Goal: Task Accomplishment & Management: Use online tool/utility

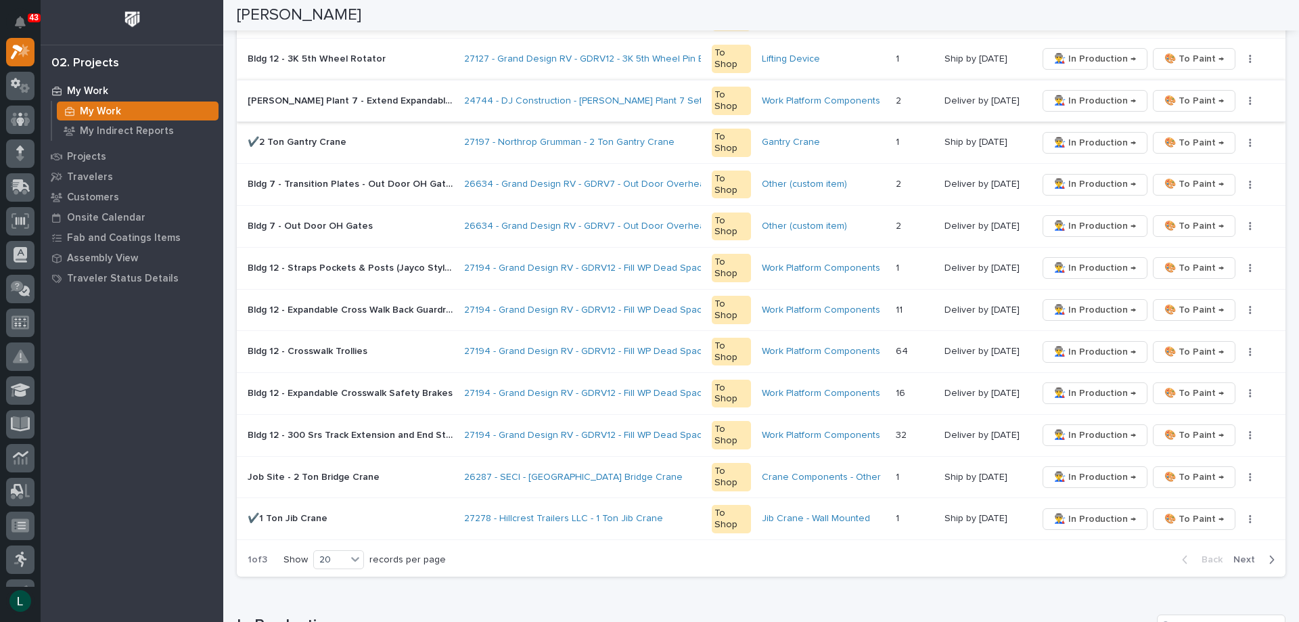
scroll to position [676, 0]
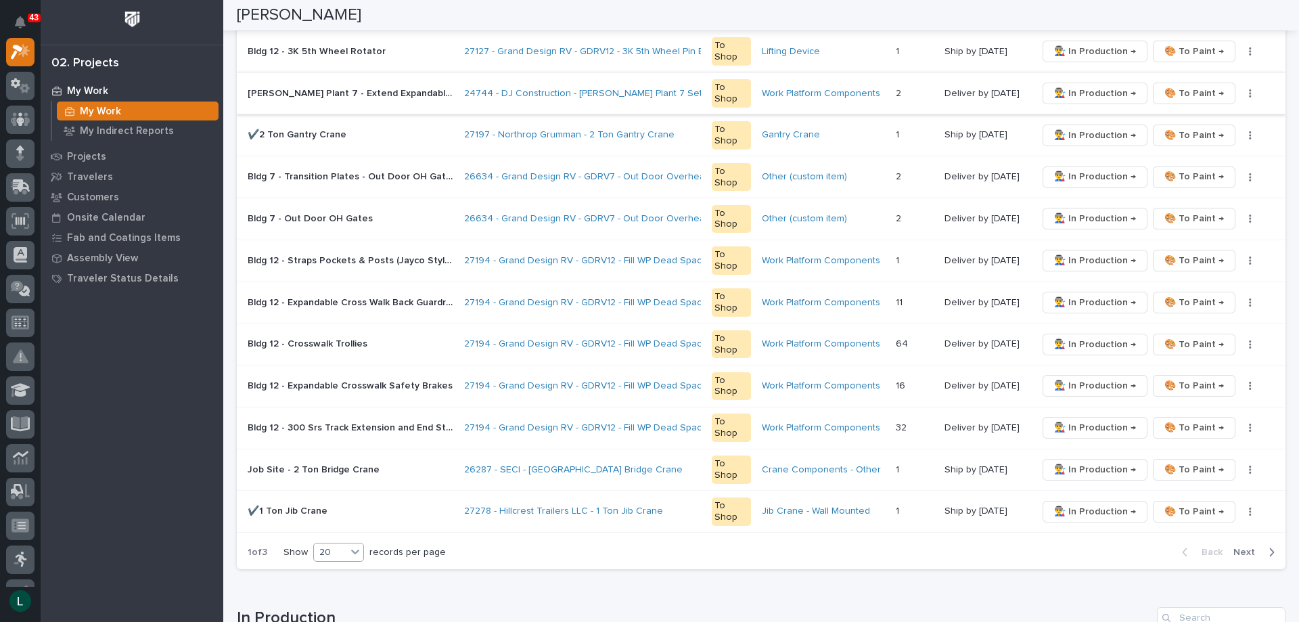
click at [331, 551] on div "20" at bounding box center [330, 552] width 32 height 14
click at [334, 599] on div "30" at bounding box center [339, 603] width 49 height 16
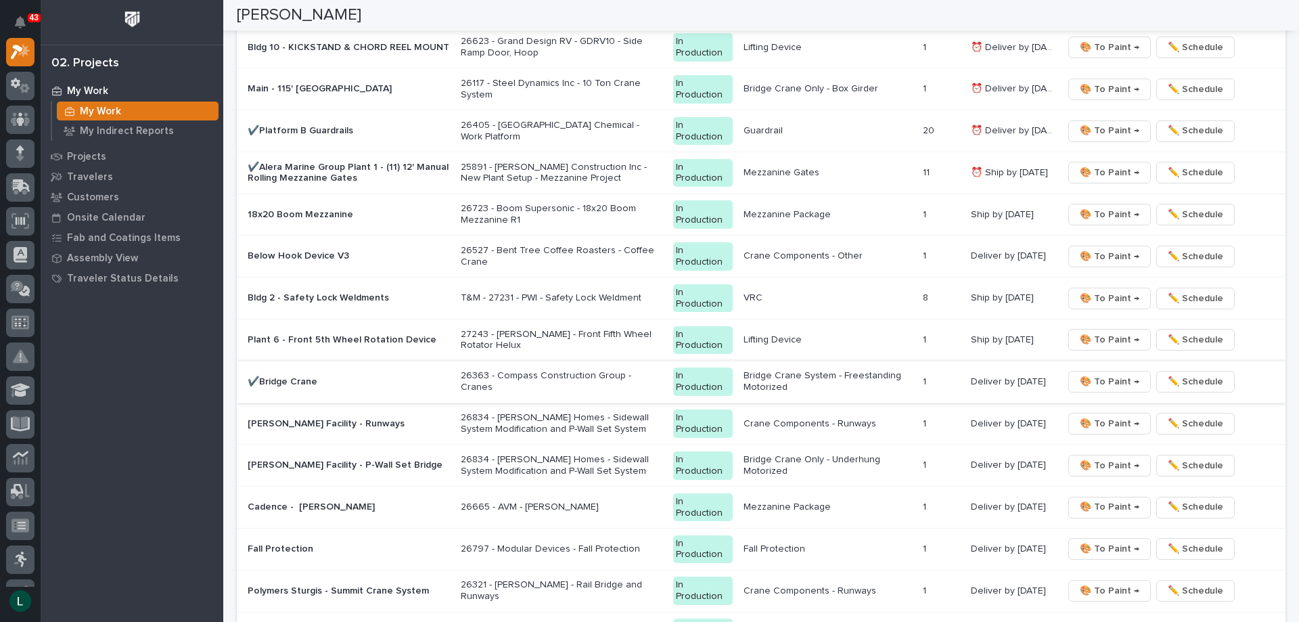
scroll to position [1826, 0]
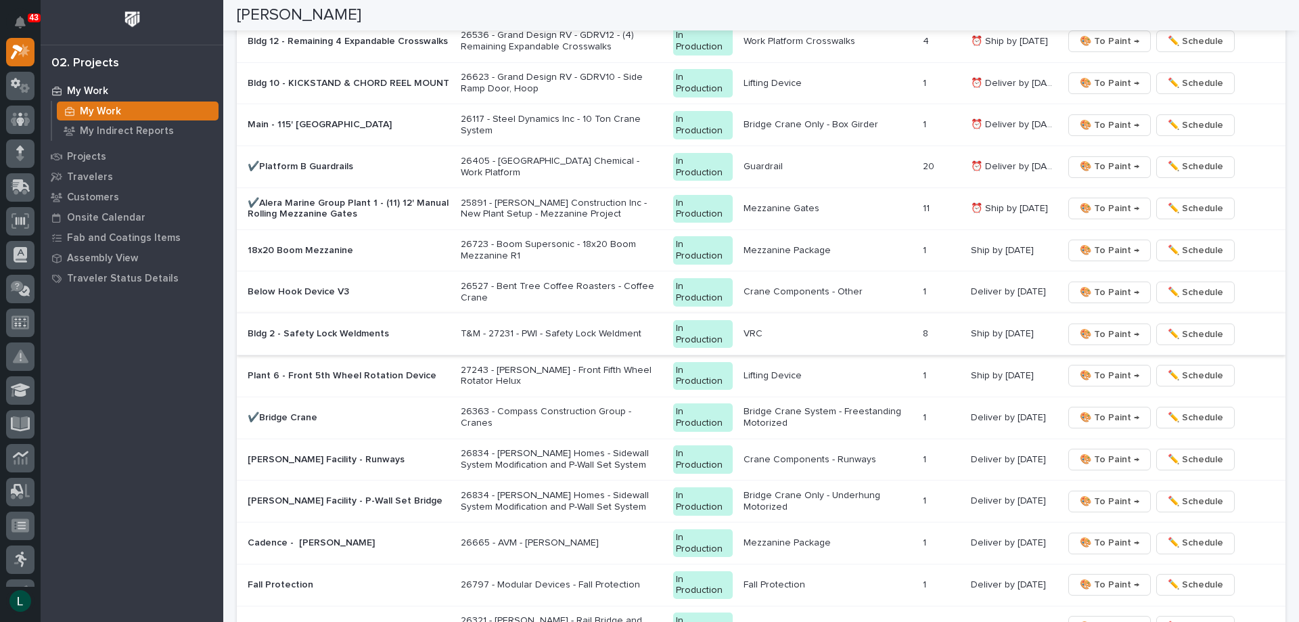
click at [1109, 332] on span "🎨 To Paint →" at bounding box center [1110, 334] width 60 height 16
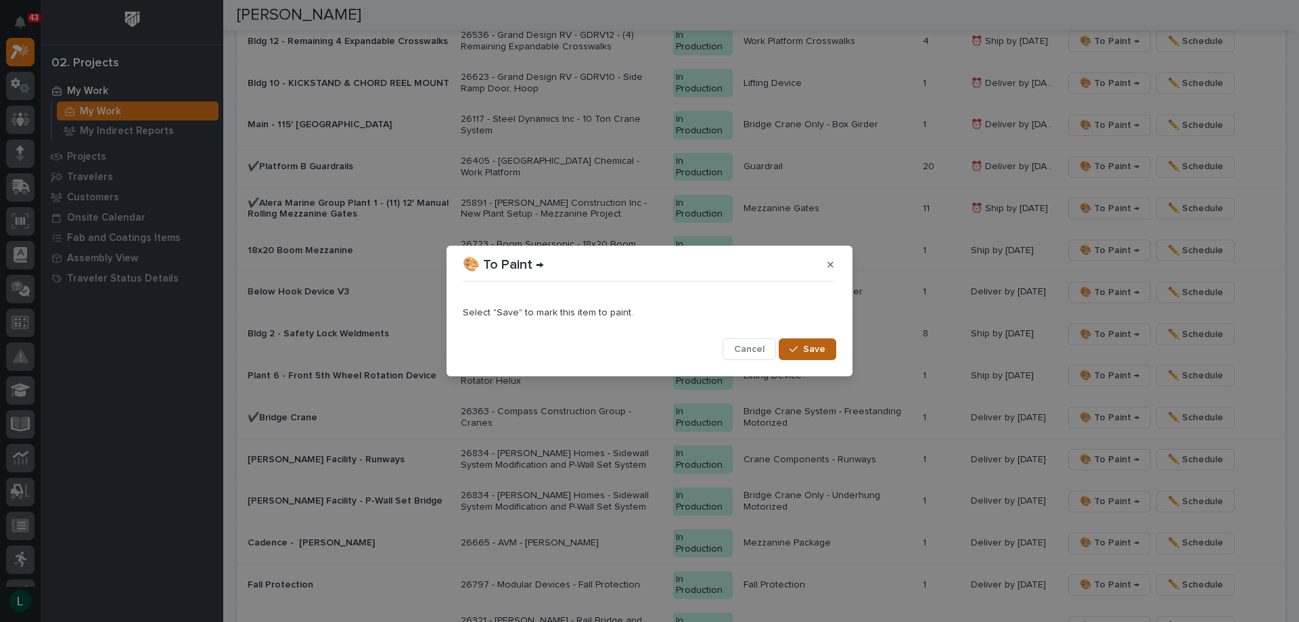
click at [826, 346] on button "Save" at bounding box center [807, 349] width 57 height 22
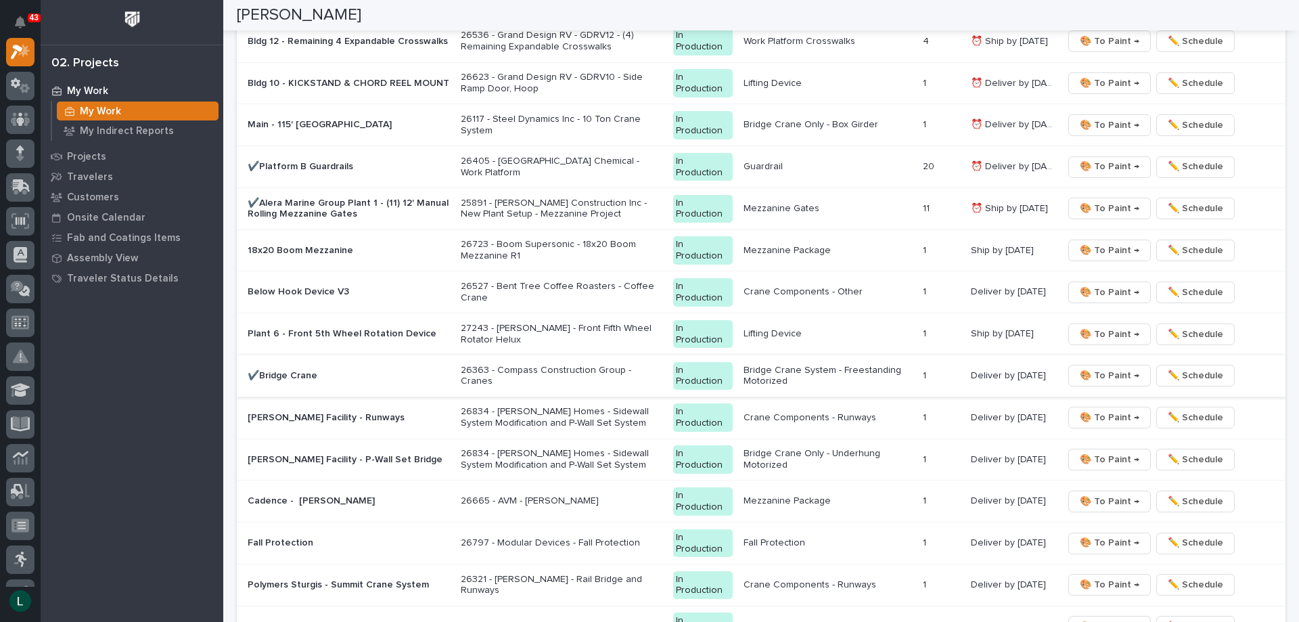
click at [1111, 371] on span "🎨 To Paint →" at bounding box center [1110, 375] width 60 height 16
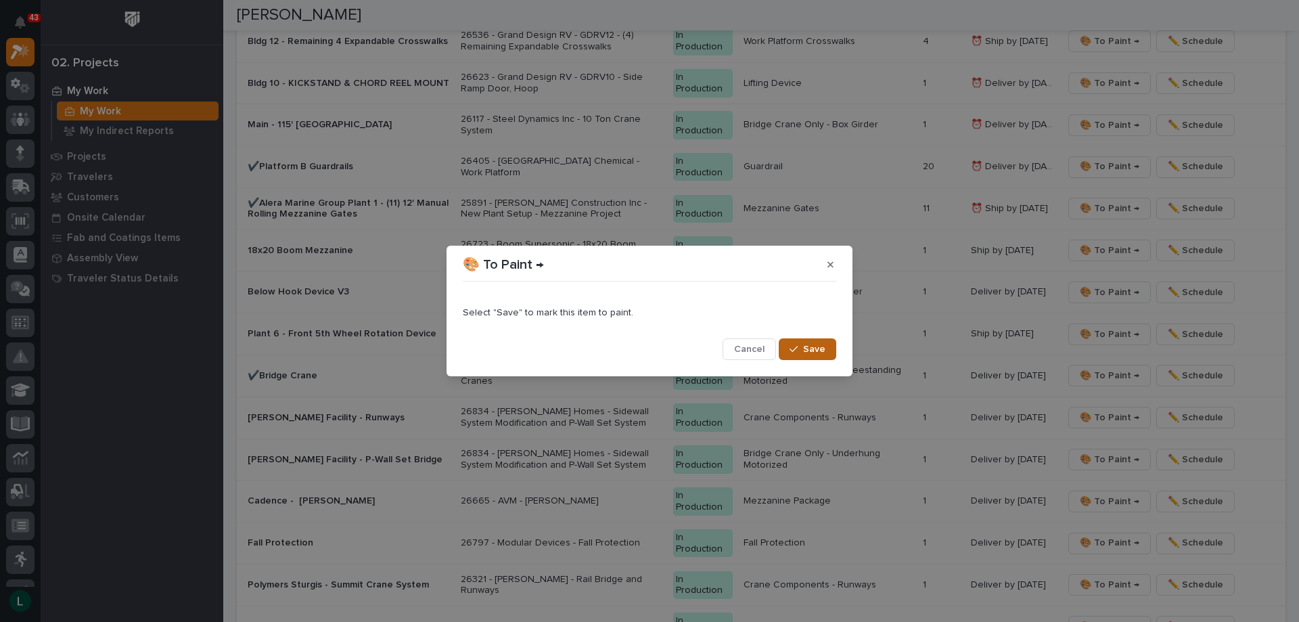
click at [796, 349] on icon "button" at bounding box center [793, 348] width 8 height 9
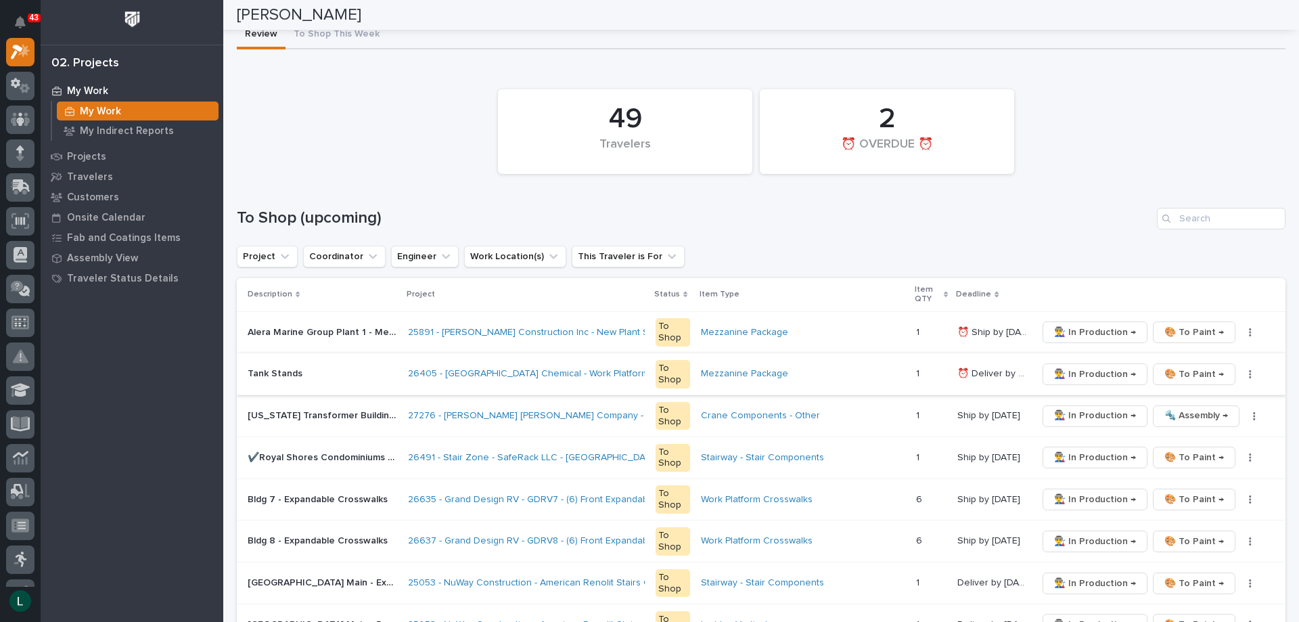
scroll to position [0, 0]
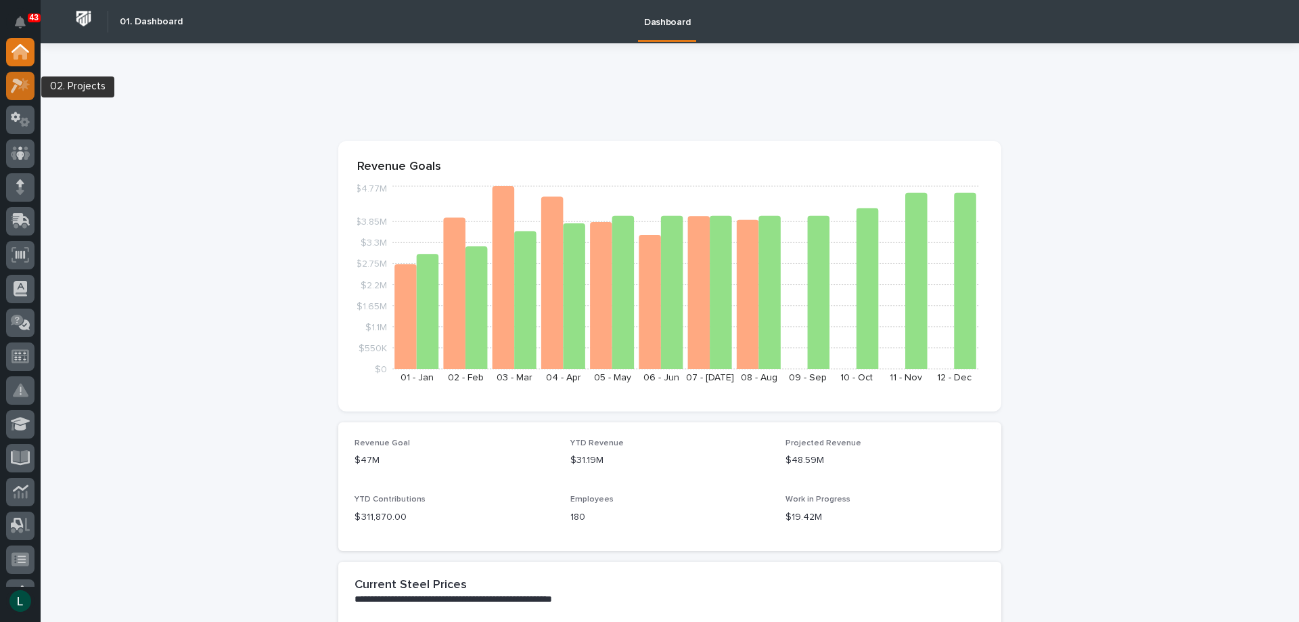
click at [22, 78] on icon at bounding box center [21, 86] width 20 height 16
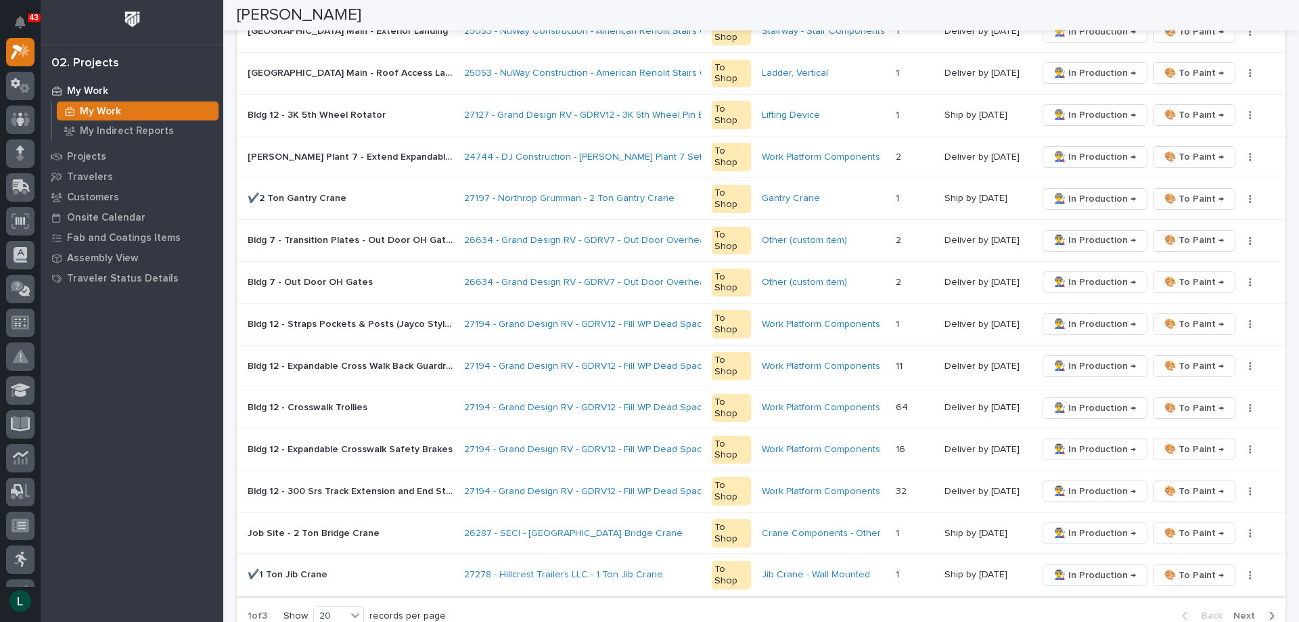
scroll to position [744, 0]
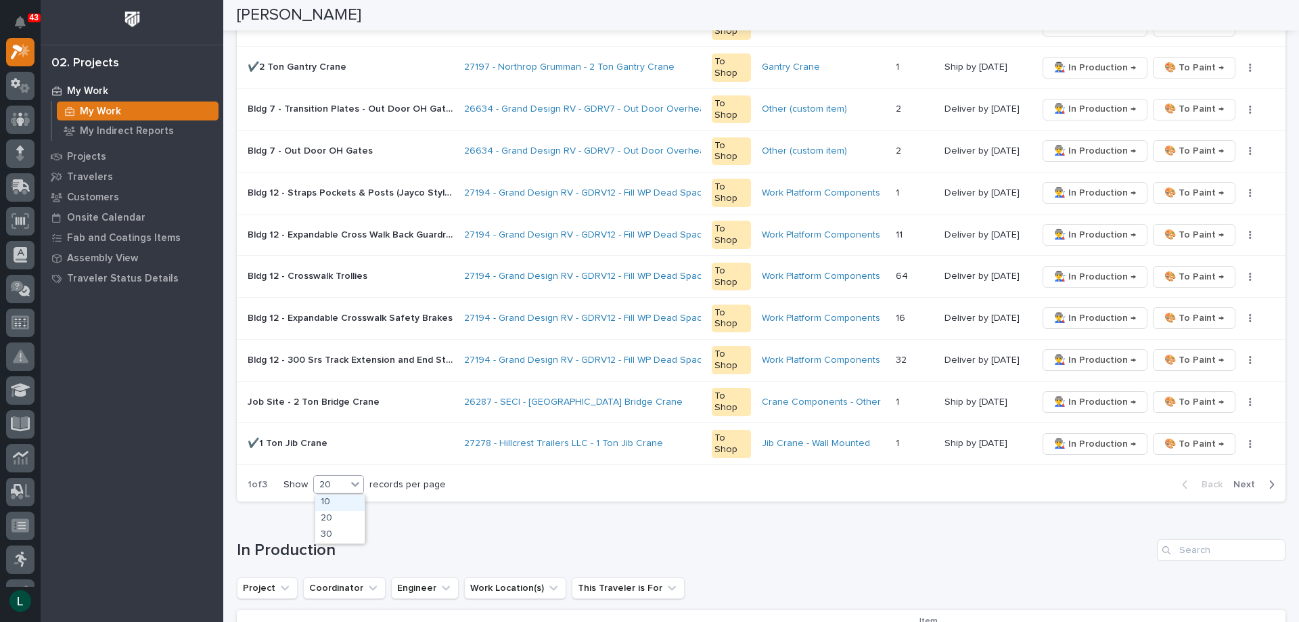
click at [343, 481] on div "20" at bounding box center [330, 485] width 32 height 14
click at [340, 531] on div "30" at bounding box center [339, 535] width 49 height 16
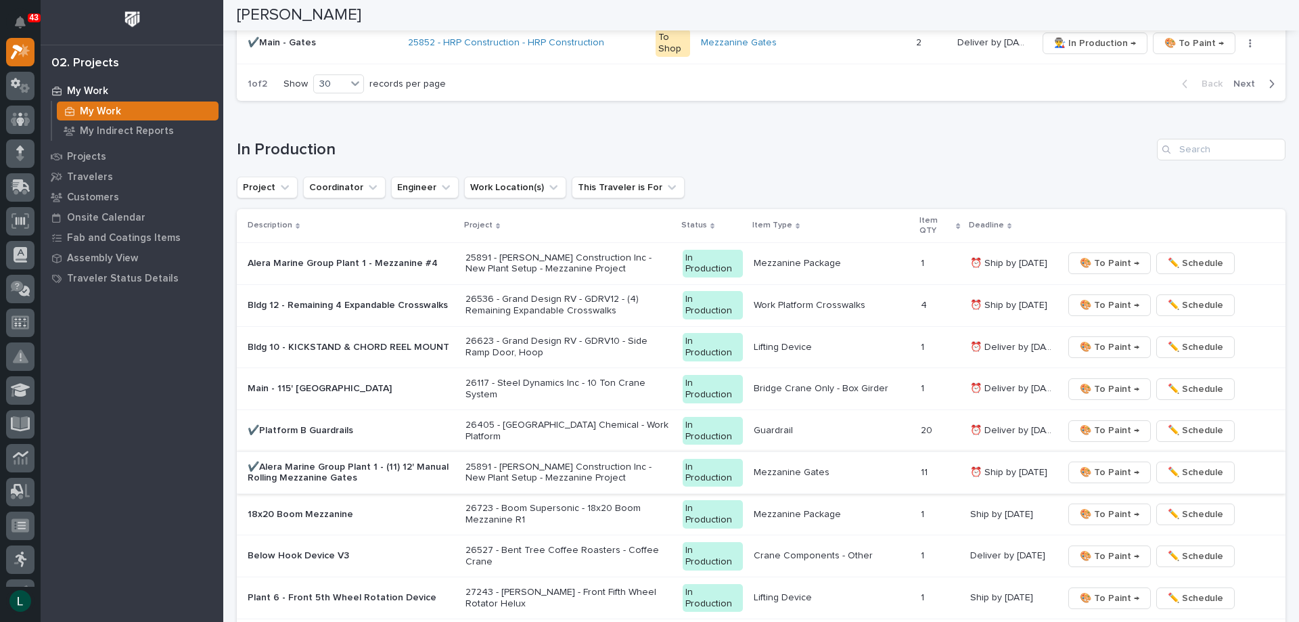
scroll to position [1556, 0]
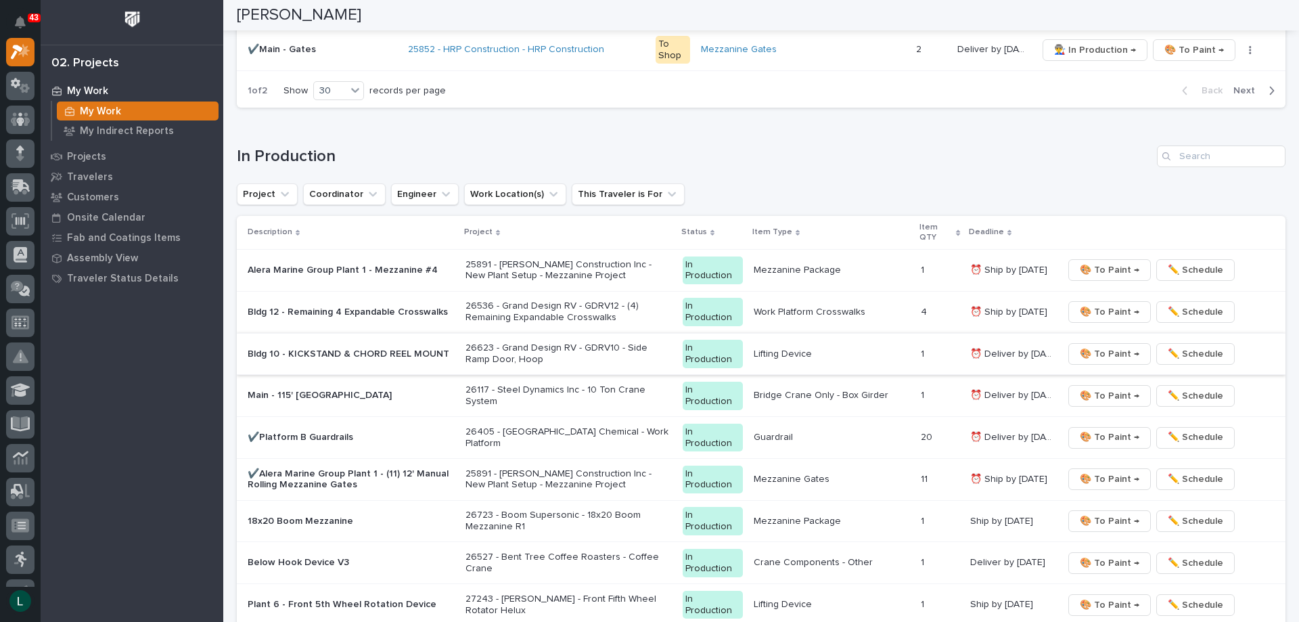
click at [1116, 351] on span "🎨 To Paint →" at bounding box center [1110, 354] width 60 height 16
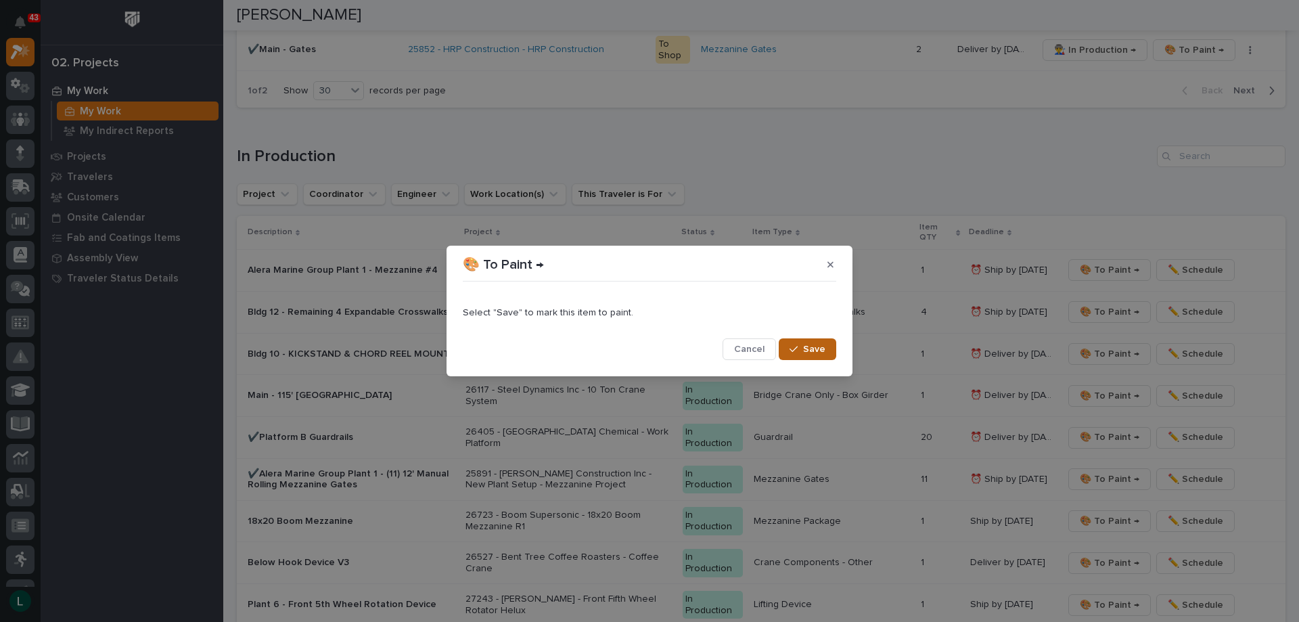
click at [804, 348] on button "Save" at bounding box center [807, 349] width 57 height 22
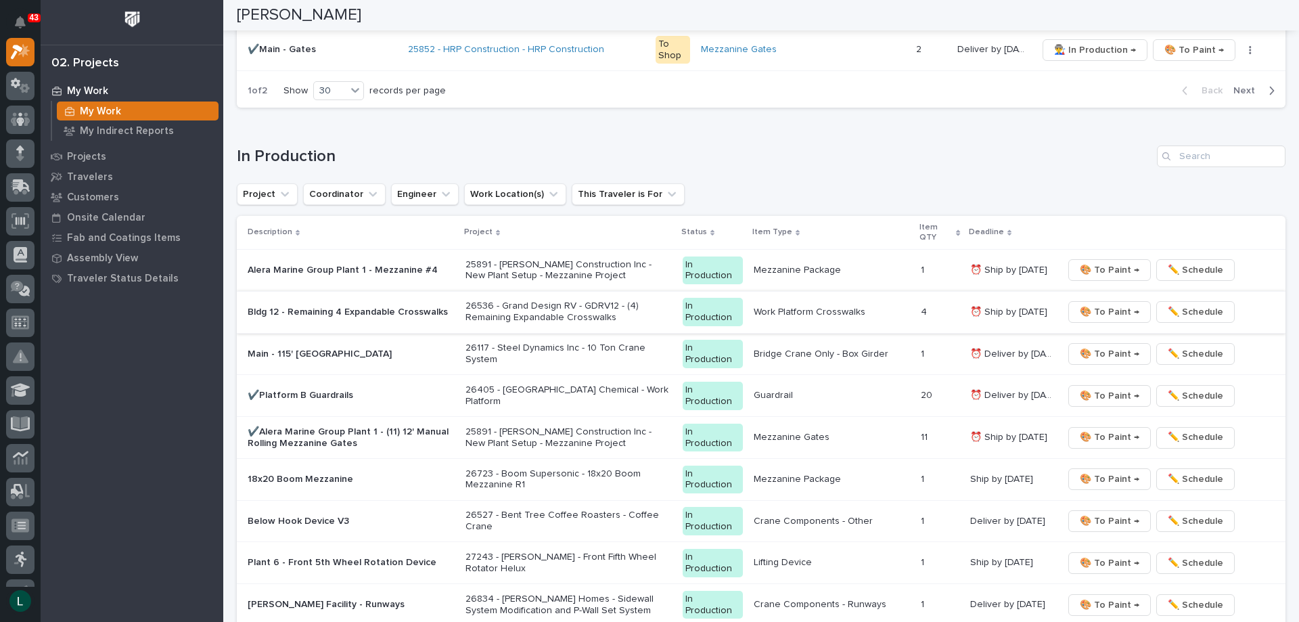
scroll to position [1535, 0]
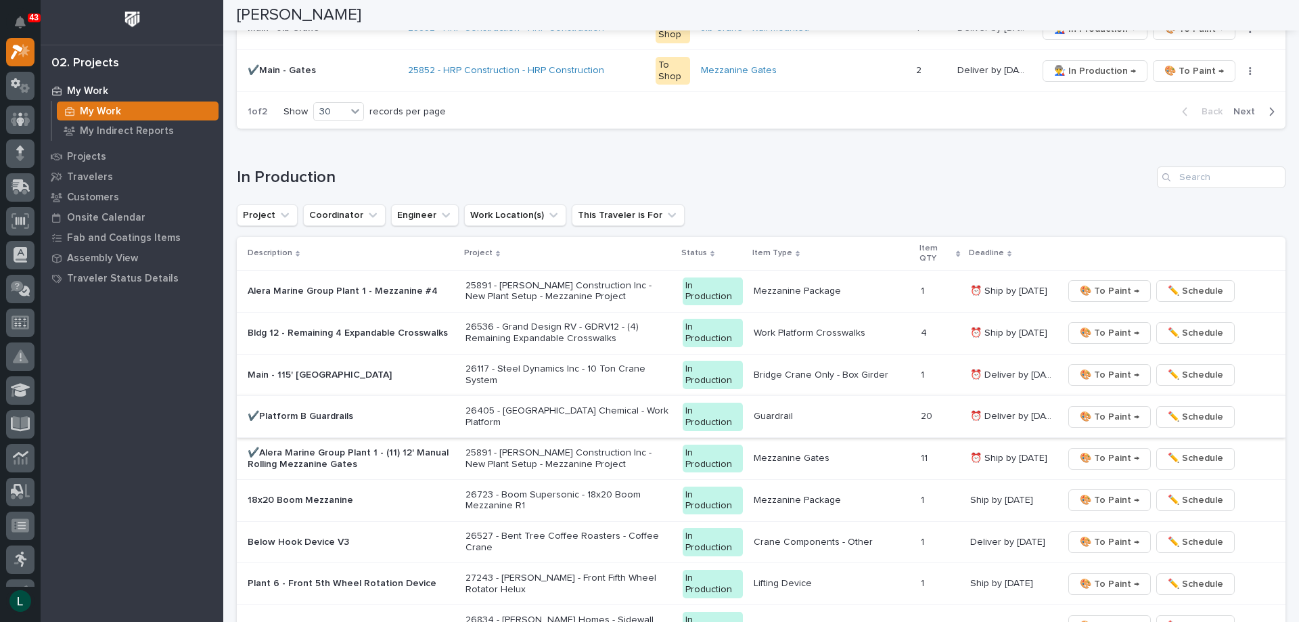
click at [1111, 417] on span "🎨 To Paint →" at bounding box center [1110, 417] width 60 height 16
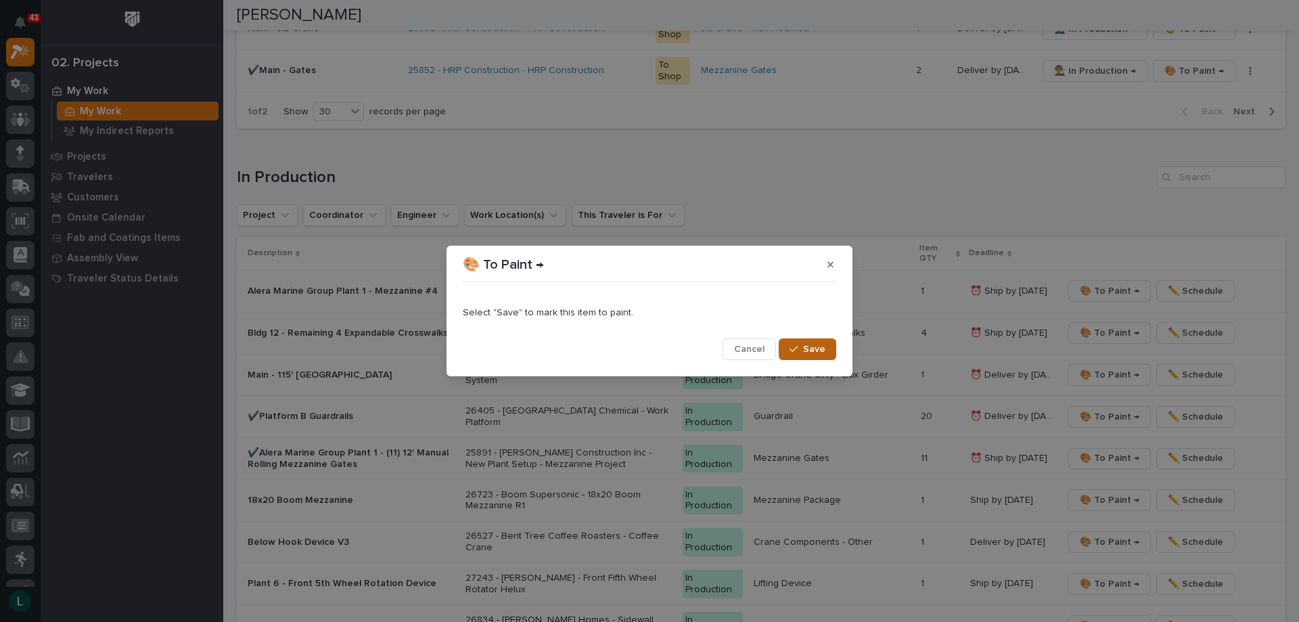
click at [807, 348] on span "Save" at bounding box center [814, 349] width 22 height 12
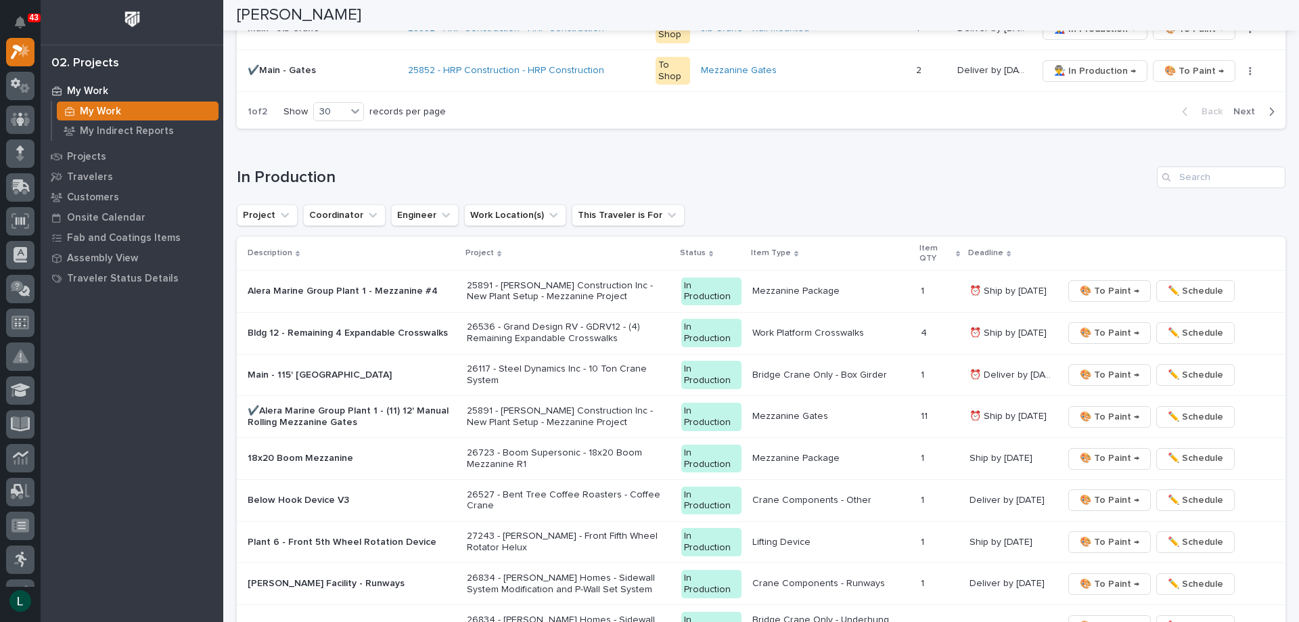
scroll to position [1514, 0]
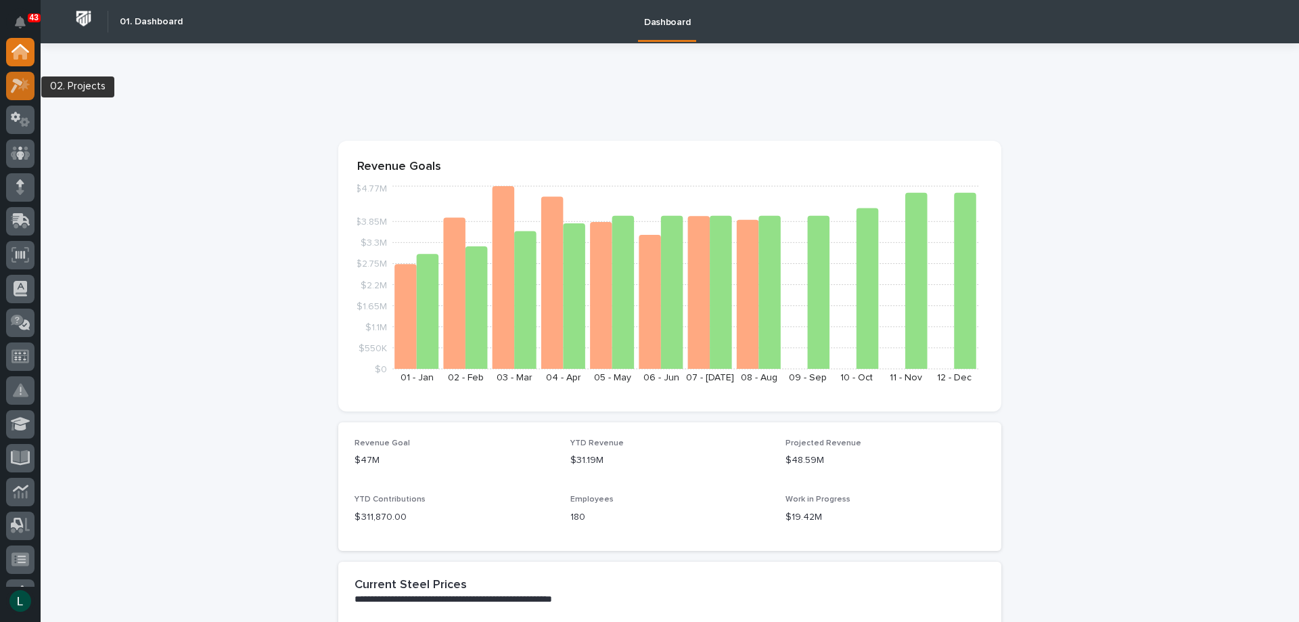
click at [20, 84] on icon at bounding box center [17, 85] width 12 height 15
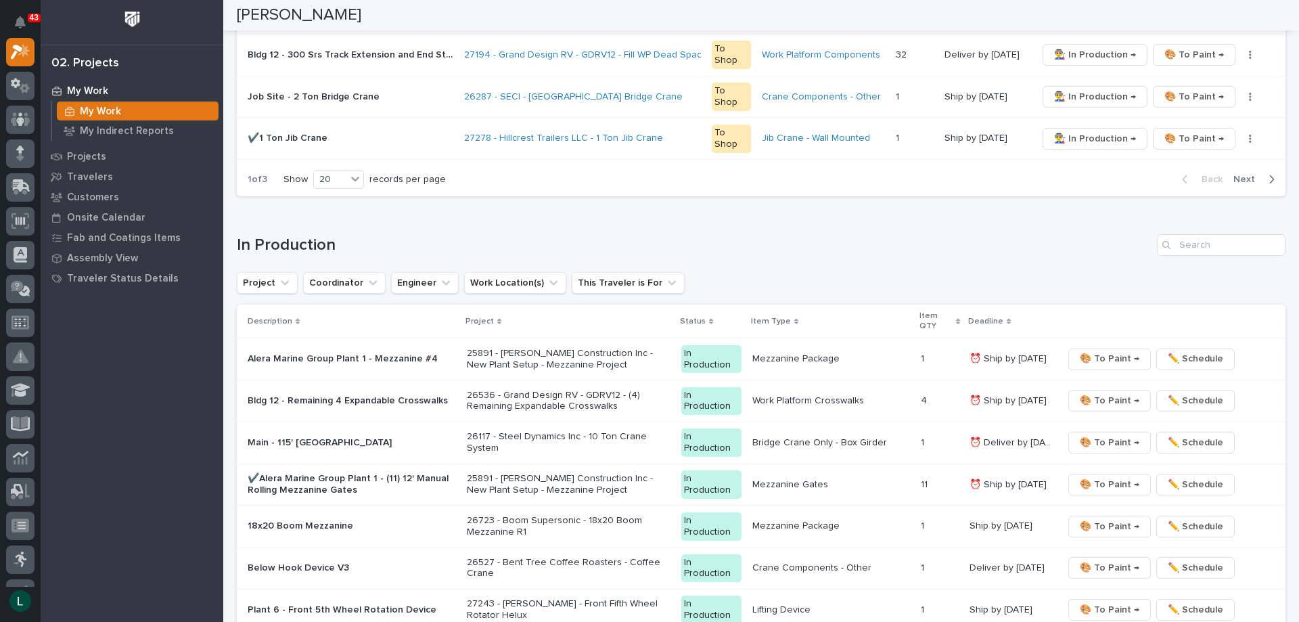
scroll to position [1082, 0]
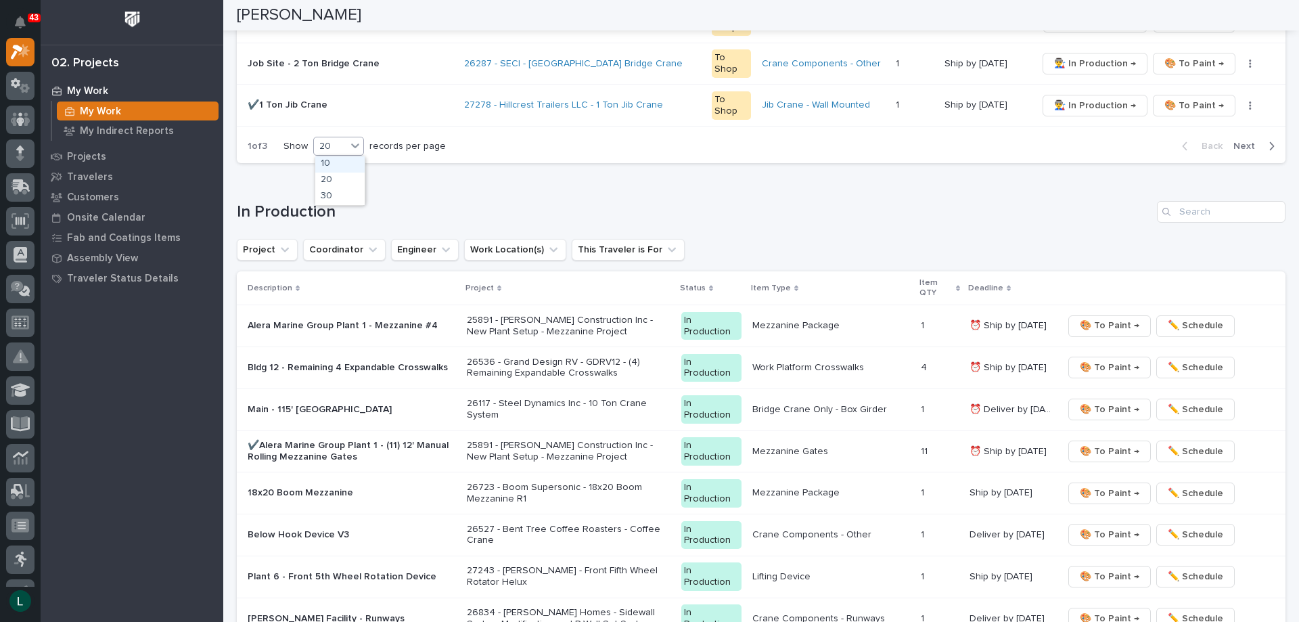
click at [340, 145] on div "20" at bounding box center [330, 146] width 32 height 14
click at [344, 198] on div "30" at bounding box center [339, 197] width 49 height 16
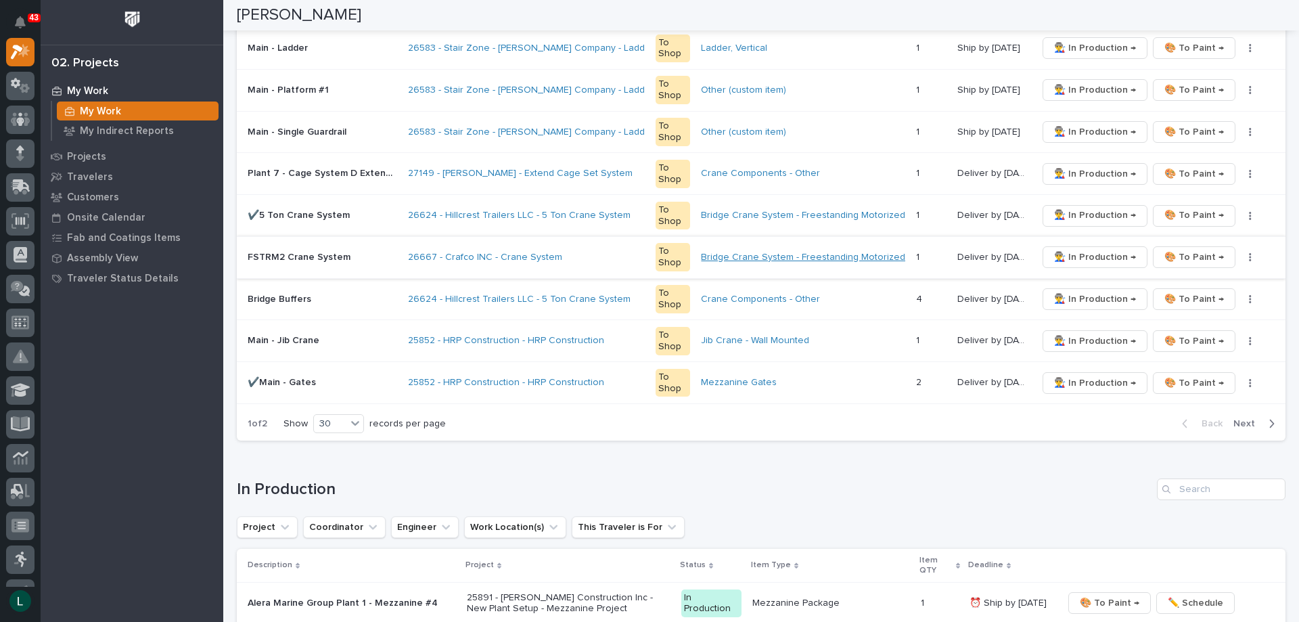
scroll to position [1088, 0]
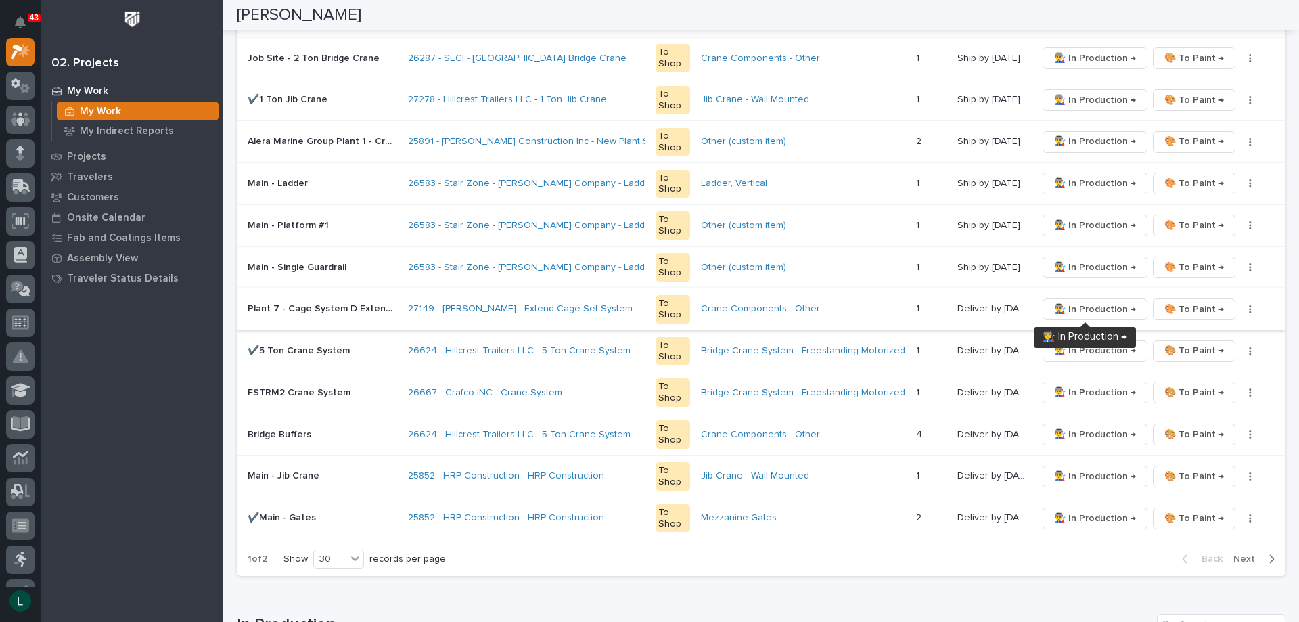
click at [1101, 305] on span "👨‍🏭 In Production →" at bounding box center [1095, 309] width 82 height 16
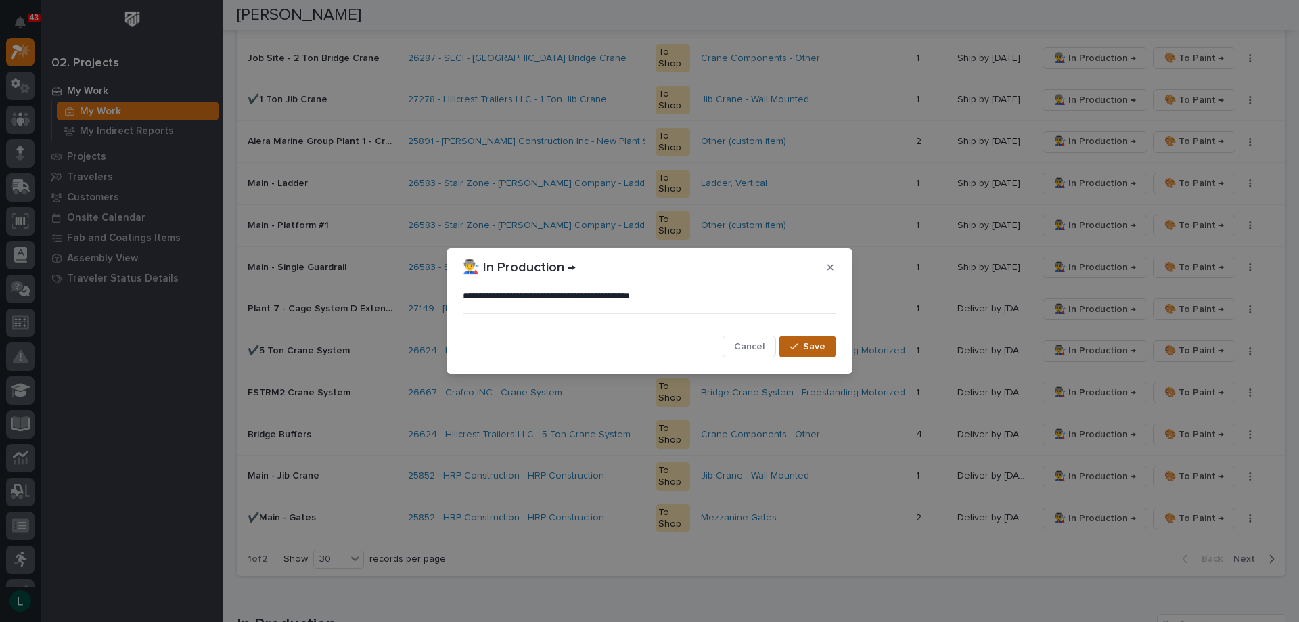
click at [812, 342] on span "Save" at bounding box center [814, 346] width 22 height 12
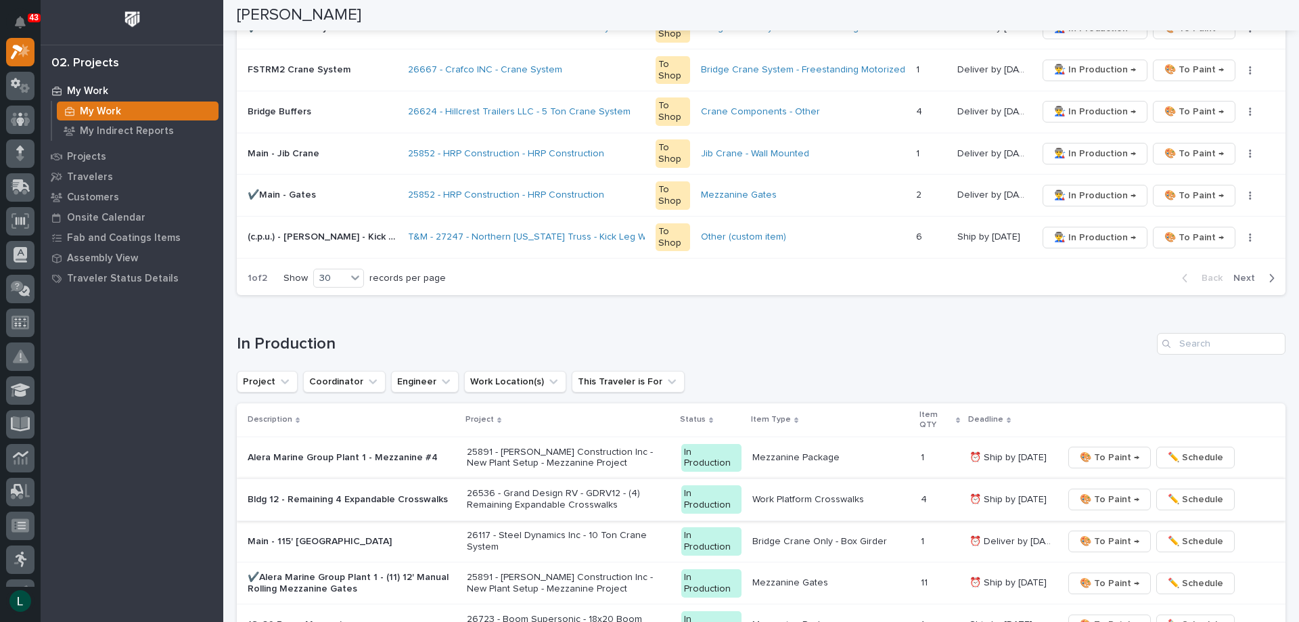
scroll to position [1358, 0]
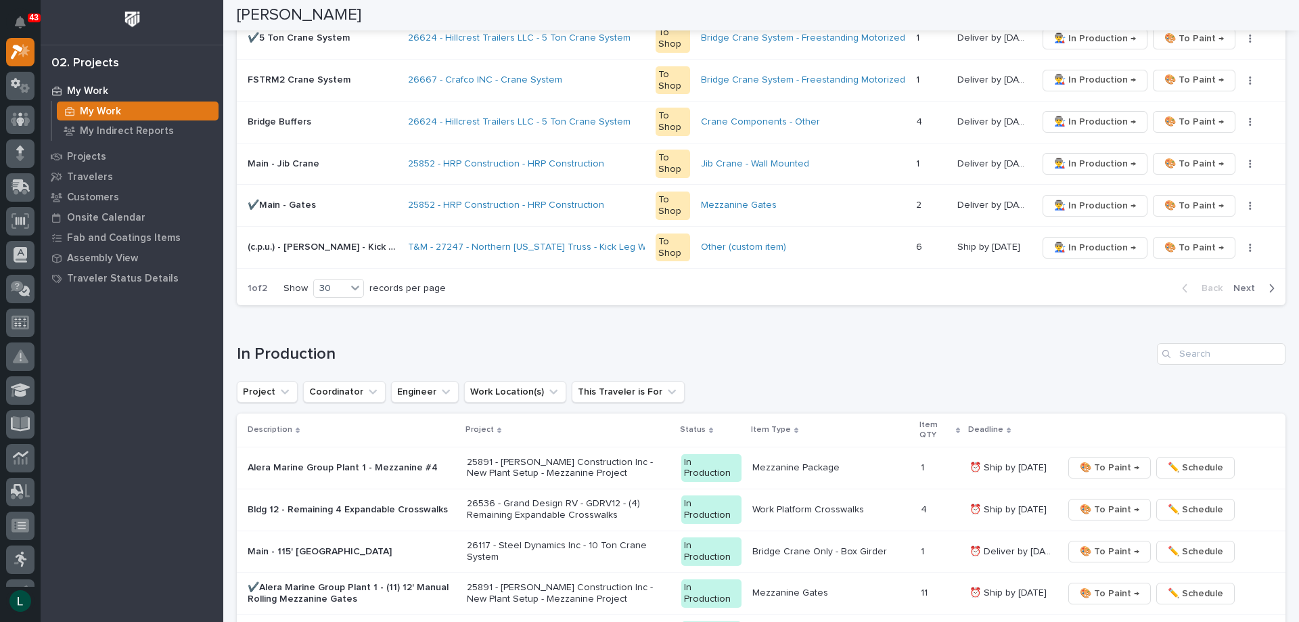
click at [1266, 286] on button "Next" at bounding box center [1256, 288] width 57 height 12
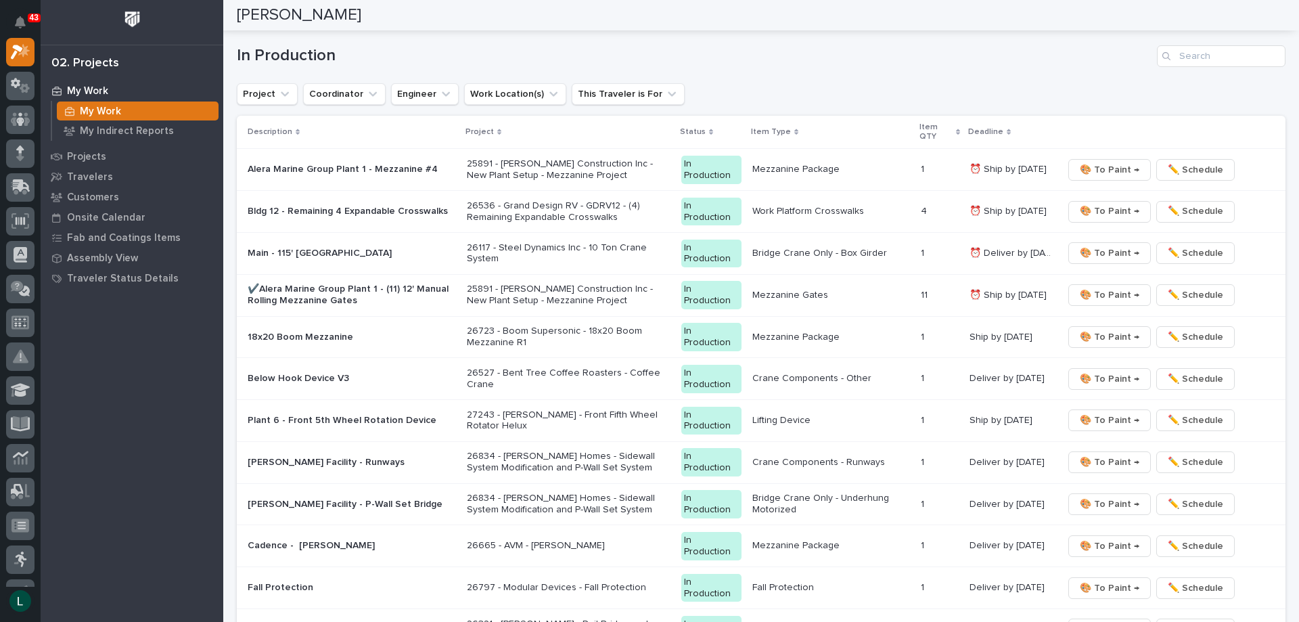
scroll to position [791, 0]
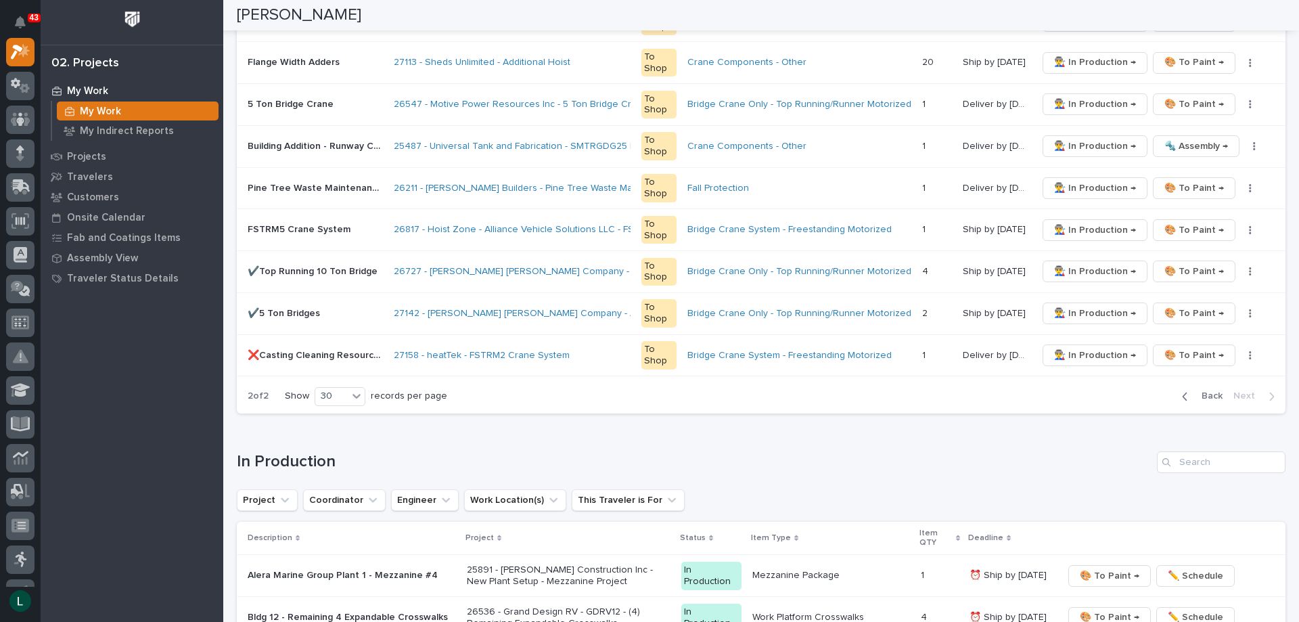
click at [1182, 394] on icon "button" at bounding box center [1185, 396] width 6 height 12
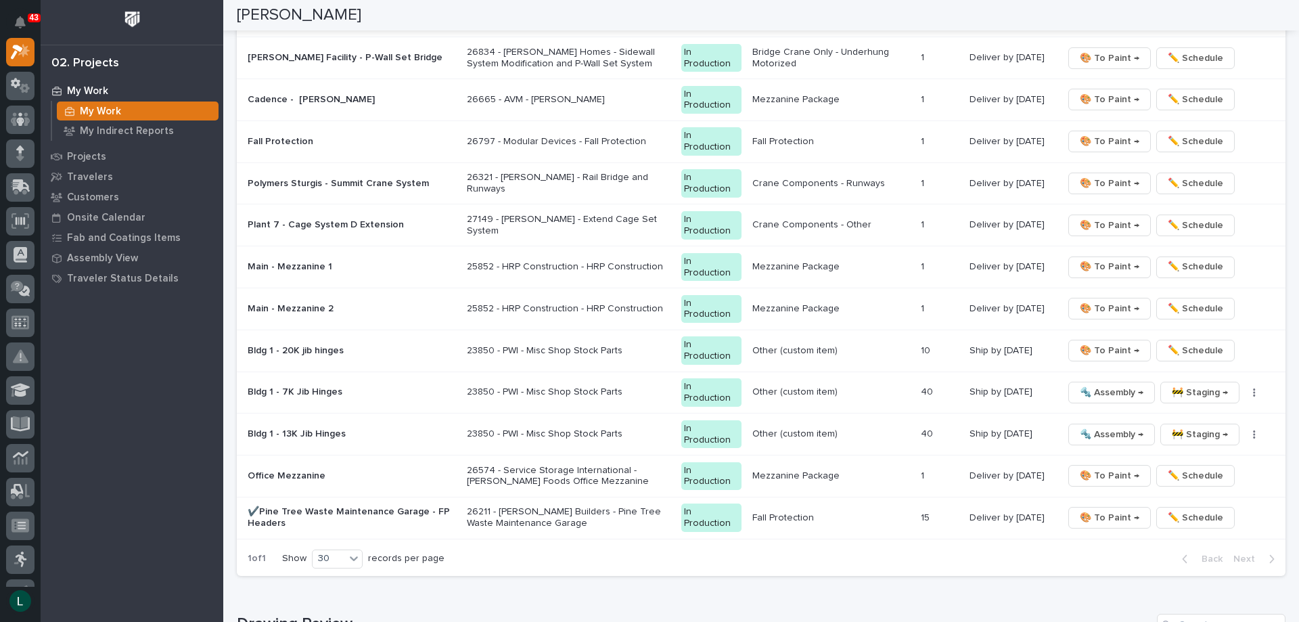
scroll to position [1629, 0]
